Goal: Information Seeking & Learning: Learn about a topic

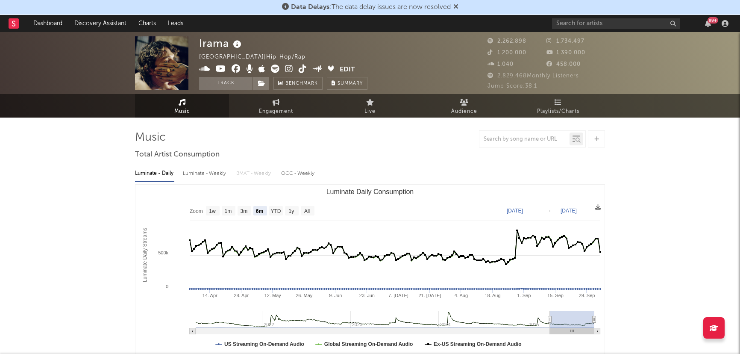
select select "6m"
click at [581, 22] on input "text" at bounding box center [616, 23] width 128 height 11
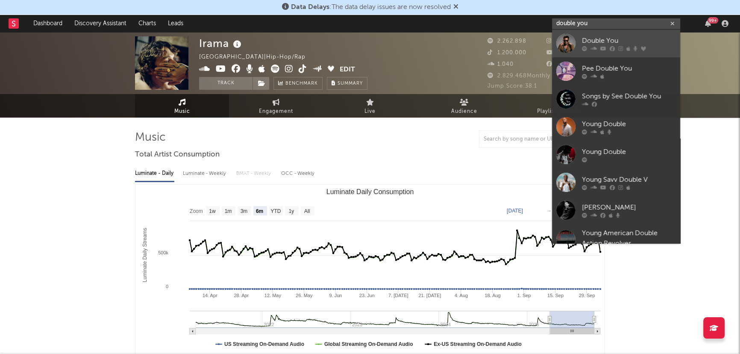
type input "double you"
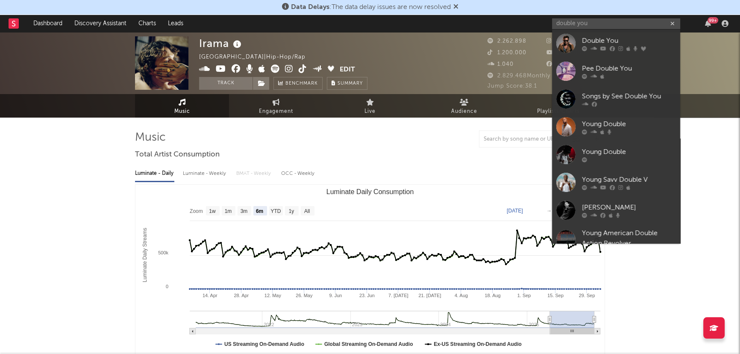
drag, startPoint x: 592, startPoint y: 37, endPoint x: 596, endPoint y: 40, distance: 4.6
click at [592, 37] on div "Double You" at bounding box center [629, 40] width 94 height 10
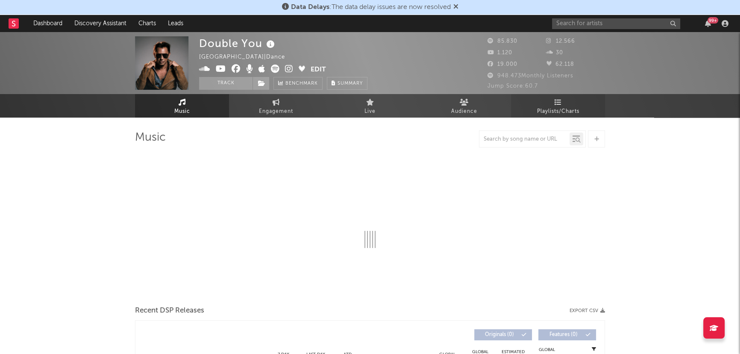
click at [567, 108] on span "Playlists/Charts" at bounding box center [558, 111] width 42 height 10
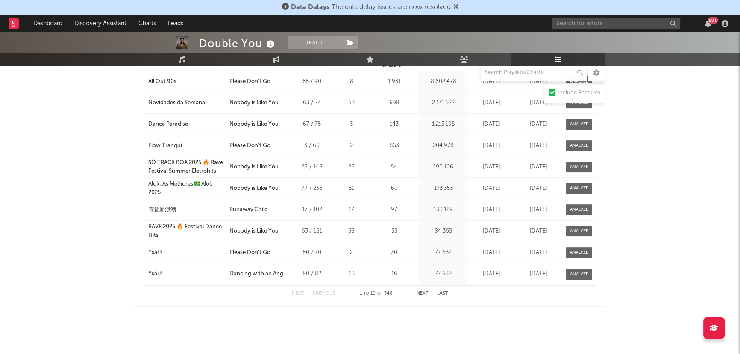
scroll to position [658, 0]
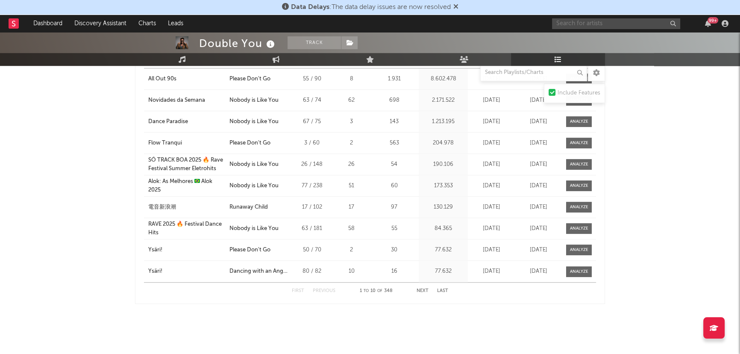
click at [561, 21] on input "text" at bounding box center [616, 23] width 128 height 11
type input "Corona"
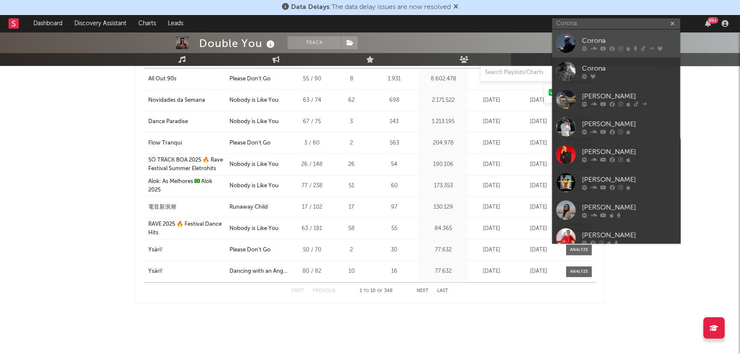
click at [598, 41] on div "Corona" at bounding box center [629, 40] width 94 height 10
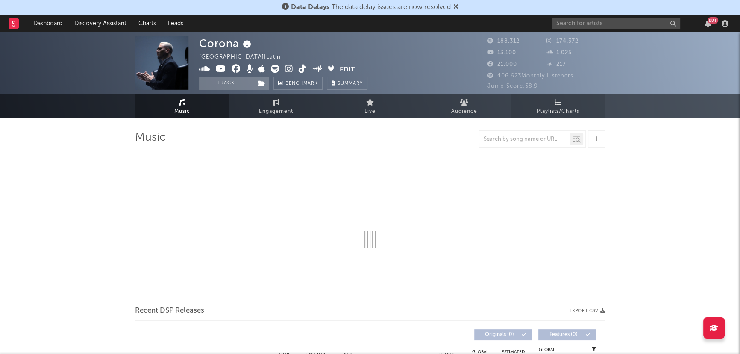
select select "6m"
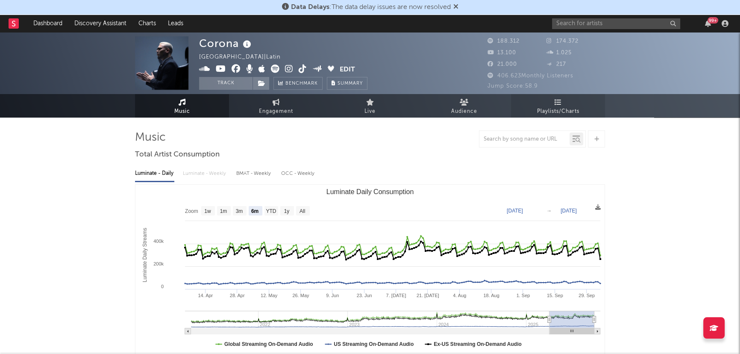
click at [563, 102] on link "Playlists/Charts" at bounding box center [558, 105] width 94 height 23
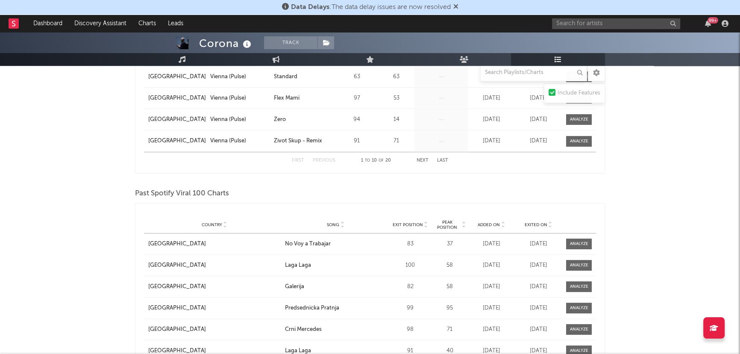
scroll to position [893, 0]
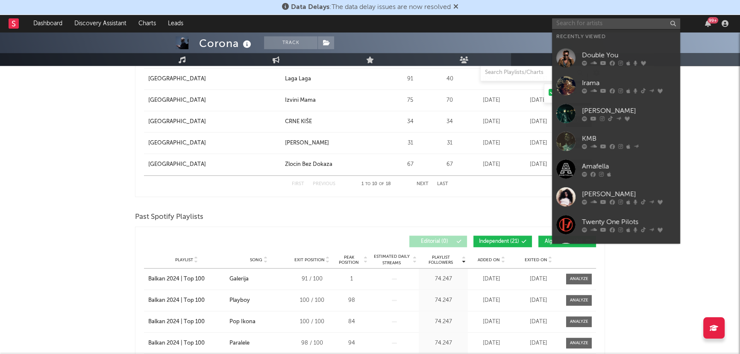
click at [585, 26] on input "text" at bounding box center [616, 23] width 128 height 11
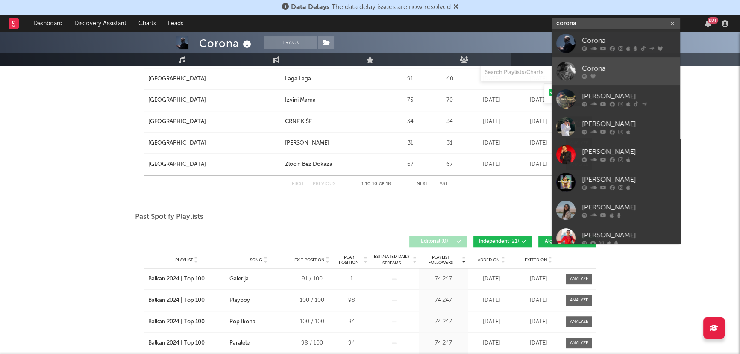
type input "corona"
click at [609, 62] on link "Corona" at bounding box center [616, 71] width 128 height 28
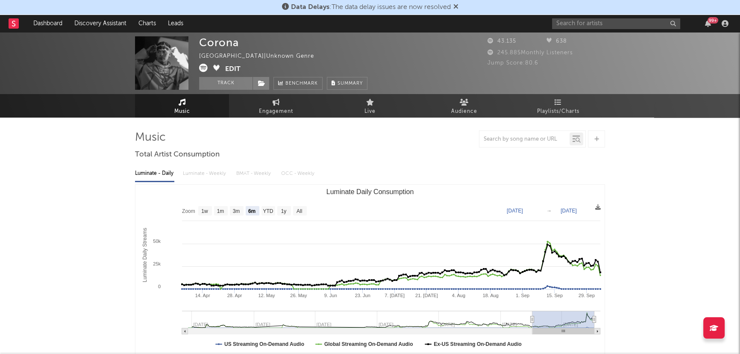
select select "6m"
click at [551, 98] on link "Playlists/Charts" at bounding box center [558, 105] width 94 height 23
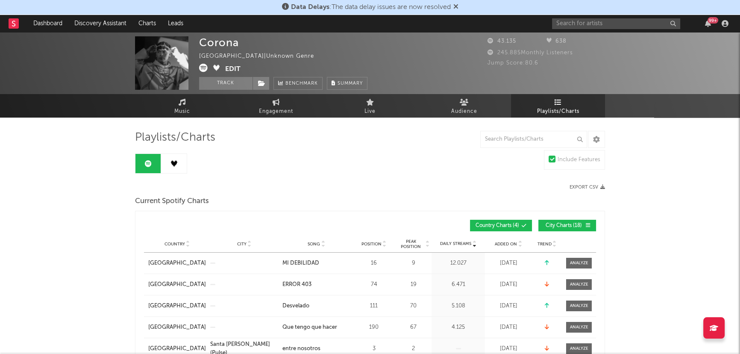
click at [572, 17] on div "99 +" at bounding box center [641, 23] width 179 height 17
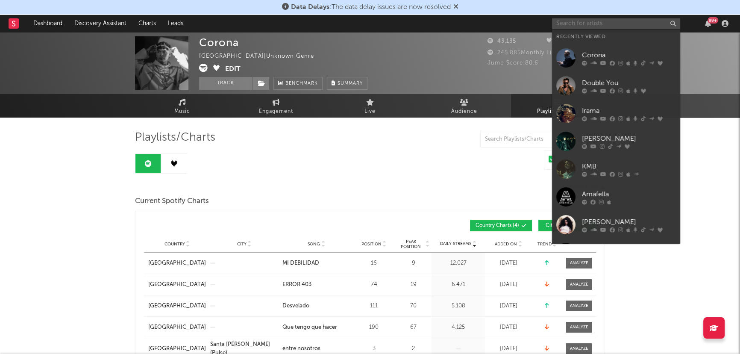
click at [571, 23] on input "text" at bounding box center [616, 23] width 128 height 11
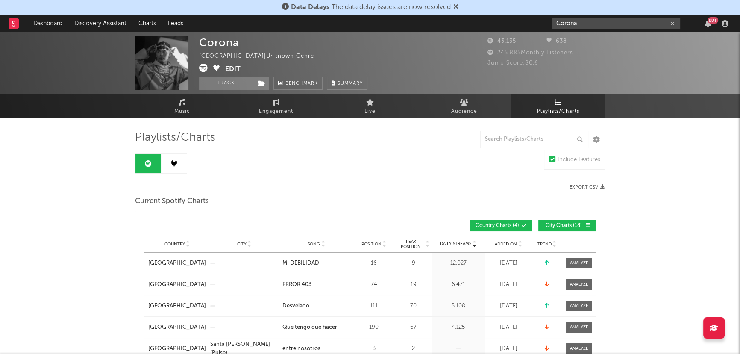
click at [584, 19] on input "Corona" at bounding box center [616, 23] width 128 height 11
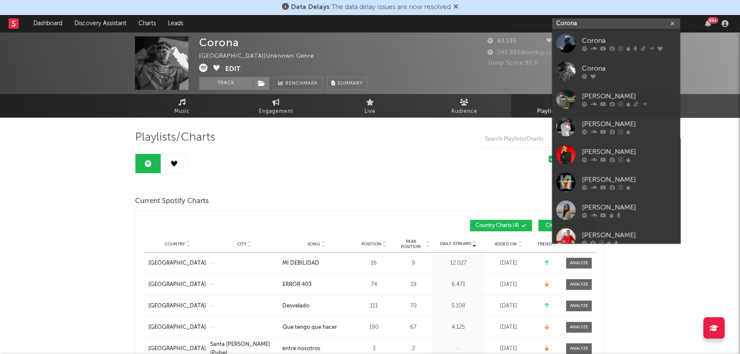
type input "Corona"
click at [591, 24] on input "Corona" at bounding box center [616, 23] width 128 height 11
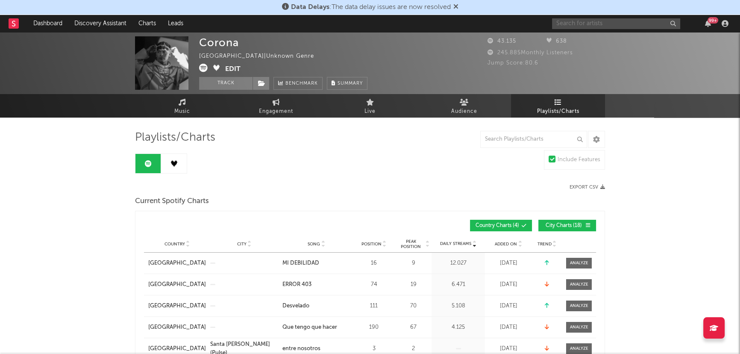
paste input "spotify:artist:26T6b8maqEVltcmE4kSDUl"
type input "spotify:artist:26T6b8maqEVltcmE4kSDUl"
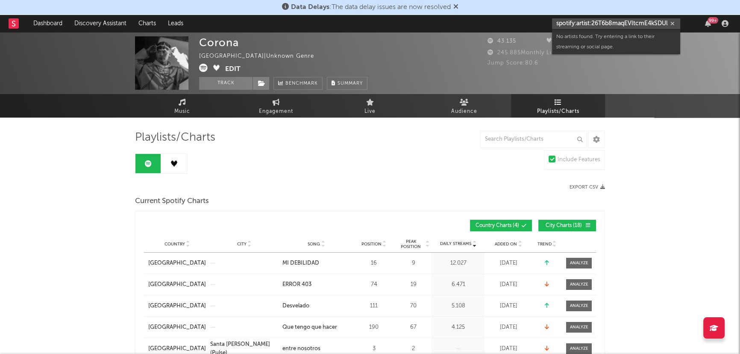
click at [575, 23] on input "spotify:artist:26T6b8maqEVltcmE4kSDUl" at bounding box center [616, 23] width 128 height 11
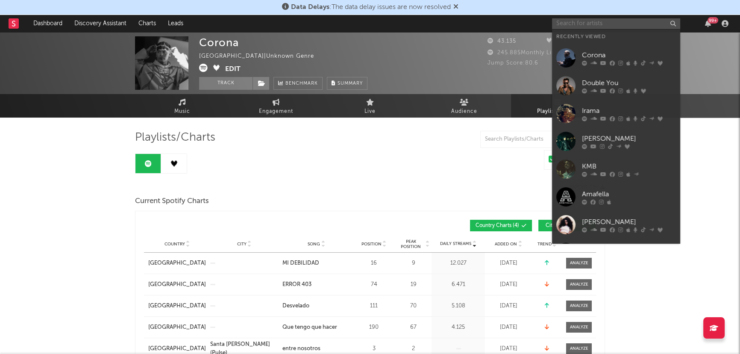
paste input "[URL][DOMAIN_NAME]"
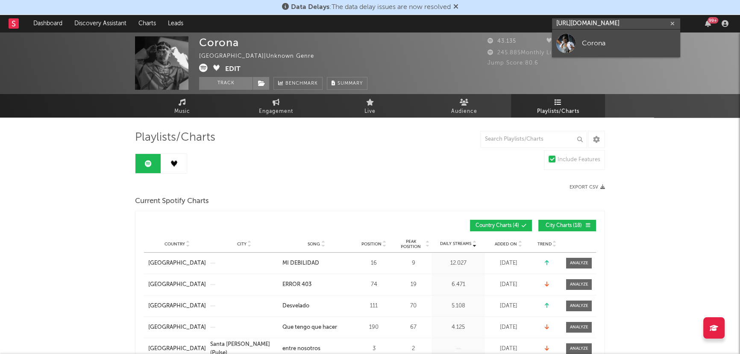
type input "[URL][DOMAIN_NAME]"
click at [603, 42] on div "Corona" at bounding box center [629, 43] width 94 height 10
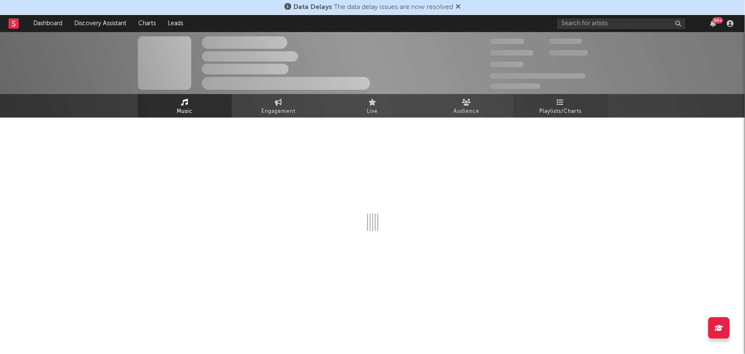
select select "6m"
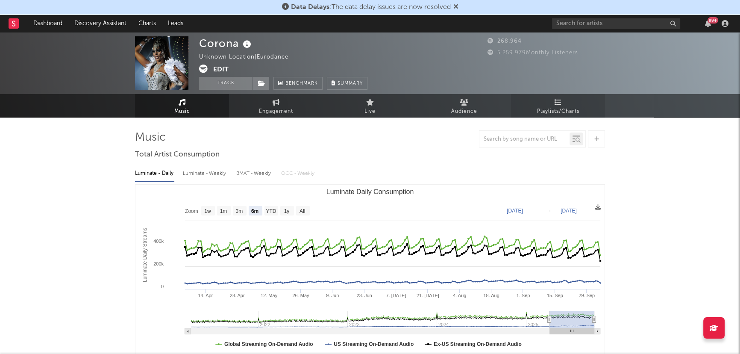
click at [564, 106] on span "Playlists/Charts" at bounding box center [558, 111] width 42 height 10
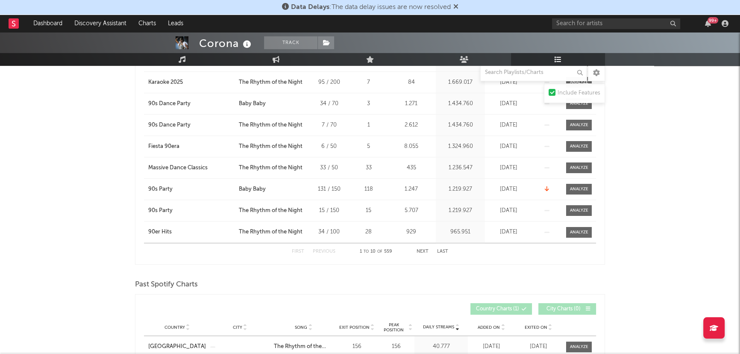
scroll to position [349, 0]
